Goal: Information Seeking & Learning: Learn about a topic

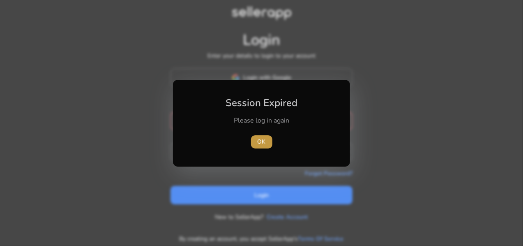
click at [261, 142] on span "OK" at bounding box center [262, 141] width 8 height 9
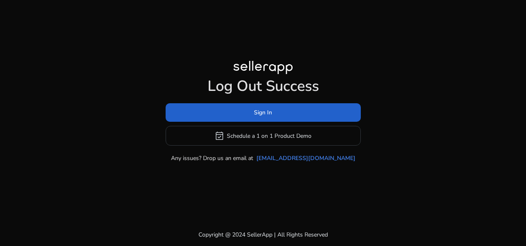
click at [260, 115] on span "Sign In" at bounding box center [263, 112] width 18 height 9
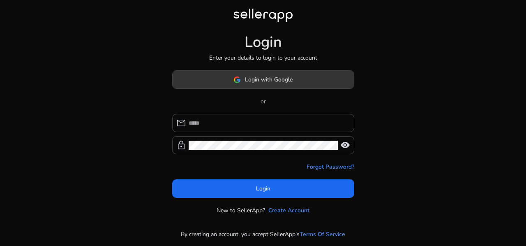
click at [261, 81] on span "Login with Google" at bounding box center [269, 79] width 48 height 9
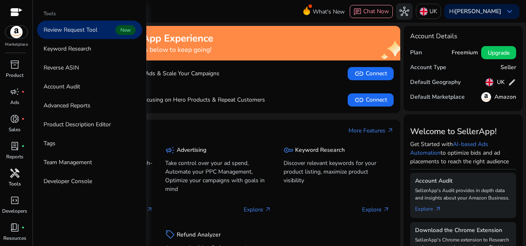
click at [15, 177] on span "handyman" at bounding box center [15, 173] width 10 height 10
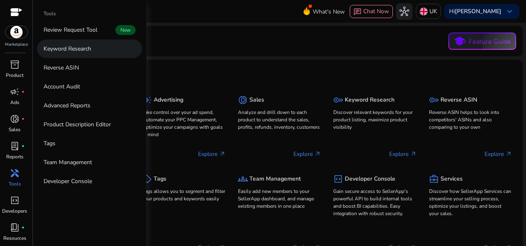
click at [74, 51] on p "Keyword Research" at bounding box center [68, 48] width 48 height 9
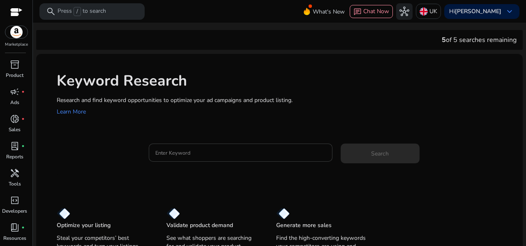
click at [168, 152] on input "Enter Keyword" at bounding box center [240, 152] width 171 height 9
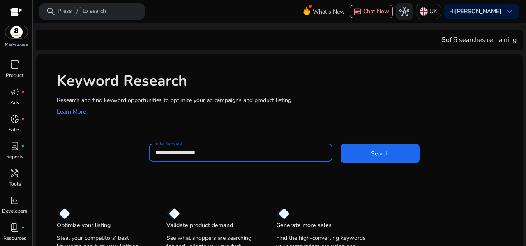
click at [341, 143] on button "Search" at bounding box center [380, 153] width 79 height 20
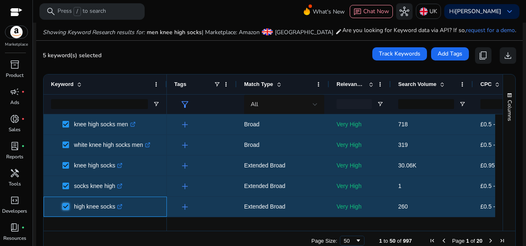
scroll to position [106, 0]
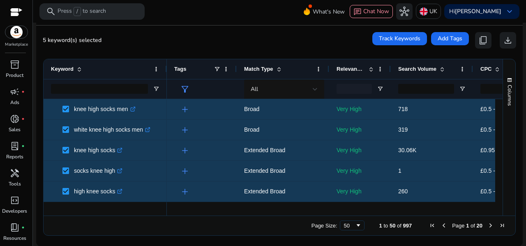
drag, startPoint x: 496, startPoint y: 104, endPoint x: 497, endPoint y: 117, distance: 12.3
click at [497, 117] on div at bounding box center [498, 153] width 7 height 109
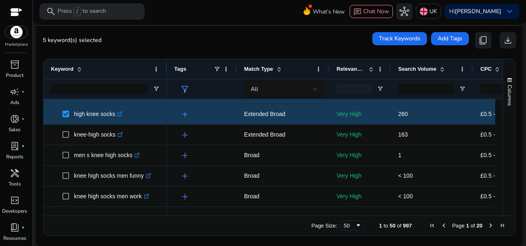
scroll to position [85, 0]
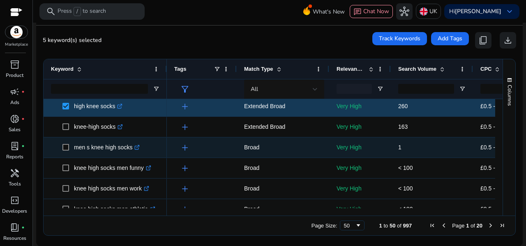
click at [65, 143] on span at bounding box center [68, 147] width 12 height 17
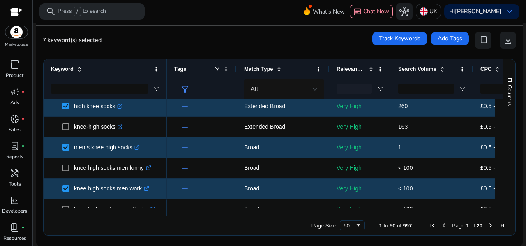
drag, startPoint x: 500, startPoint y: 110, endPoint x: 500, endPoint y: 118, distance: 7.4
click at [503, 118] on div "Columns Keyword Column Labels Drag here to set column labels" at bounding box center [509, 137] width 13 height 156
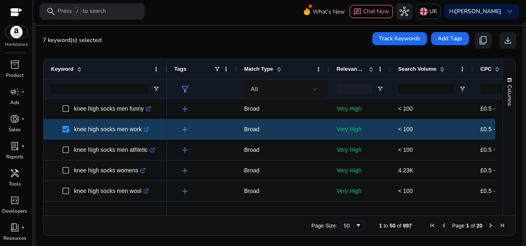
scroll to position [0, 0]
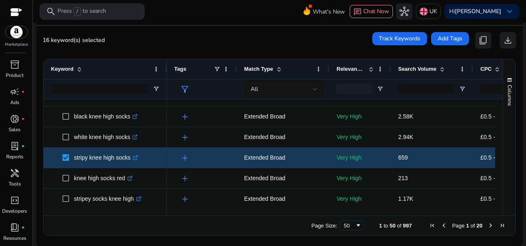
drag, startPoint x: 500, startPoint y: 186, endPoint x: 500, endPoint y: 199, distance: 12.3
click at [503, 199] on div "Columns" at bounding box center [509, 137] width 12 height 156
drag, startPoint x: 496, startPoint y: 187, endPoint x: 497, endPoint y: 192, distance: 5.4
click at [497, 192] on div at bounding box center [498, 153] width 7 height 109
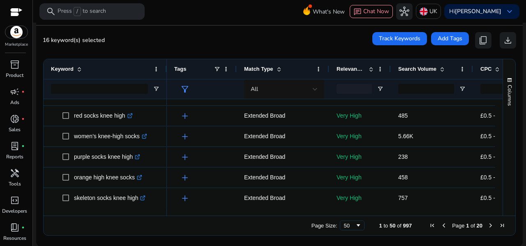
click at [488, 224] on span "Next Page" at bounding box center [491, 225] width 7 height 7
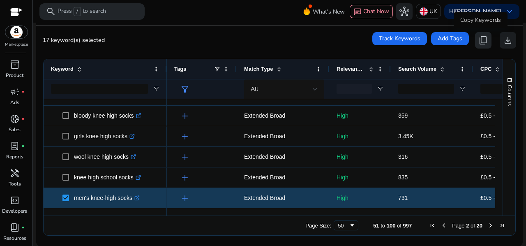
click at [482, 40] on span "content_copy" at bounding box center [484, 40] width 10 height 10
drag, startPoint x: 502, startPoint y: 131, endPoint x: 501, endPoint y: 91, distance: 39.9
click at [503, 91] on div "Columns" at bounding box center [509, 137] width 12 height 156
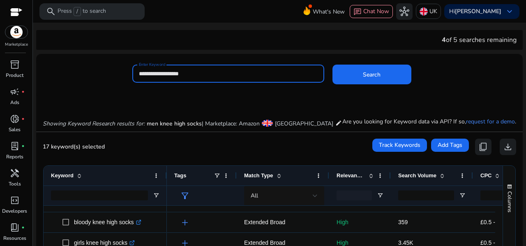
click at [178, 75] on input "**********" at bounding box center [228, 73] width 179 height 9
type input "**********"
click at [333, 65] on button "Search" at bounding box center [372, 75] width 79 height 20
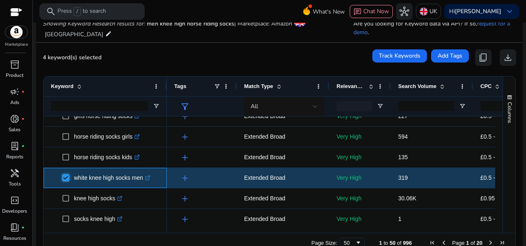
scroll to position [139, 0]
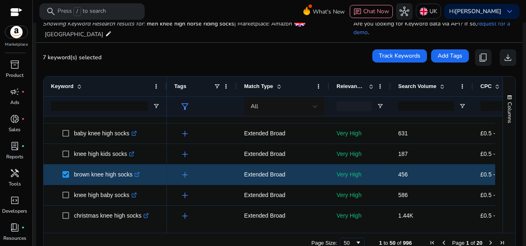
drag, startPoint x: 500, startPoint y: 199, endPoint x: 500, endPoint y: 206, distance: 6.6
click at [503, 206] on div "Columns Keyword Column Labels Drag here to set column labels" at bounding box center [509, 154] width 13 height 156
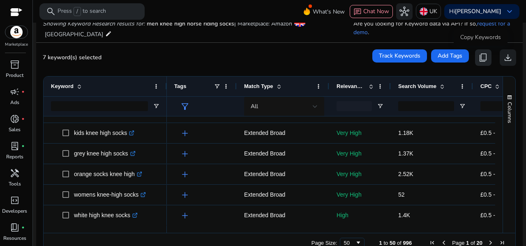
click at [479, 59] on span "content_copy" at bounding box center [484, 58] width 10 height 10
click at [479, 56] on span "content_copy" at bounding box center [484, 58] width 10 height 10
